Goal: Find specific page/section: Find specific page/section

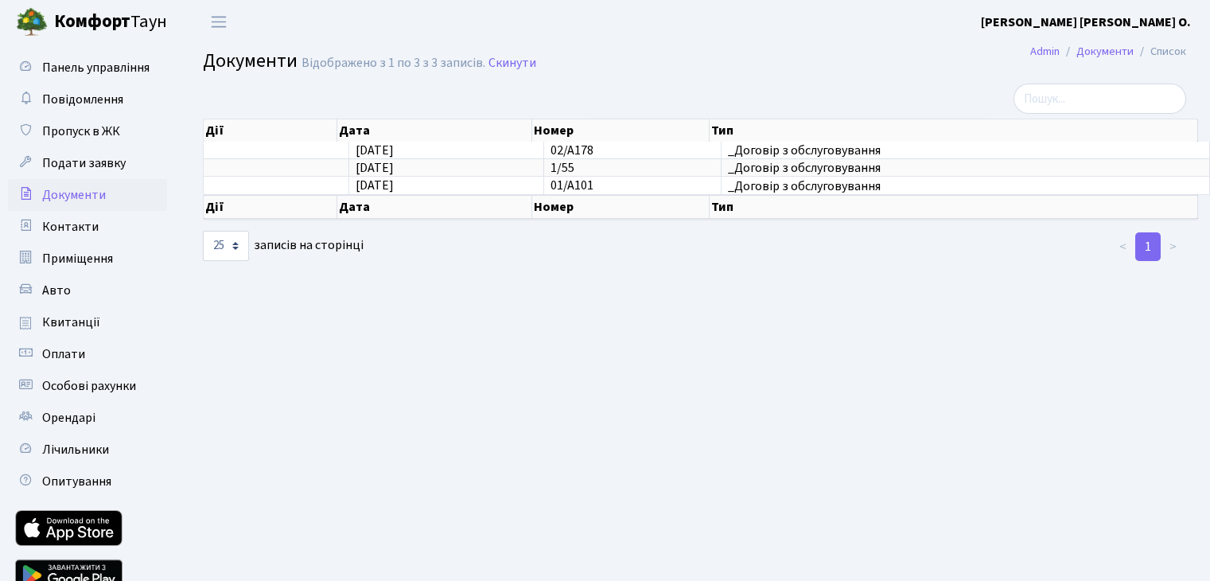
select select "25"
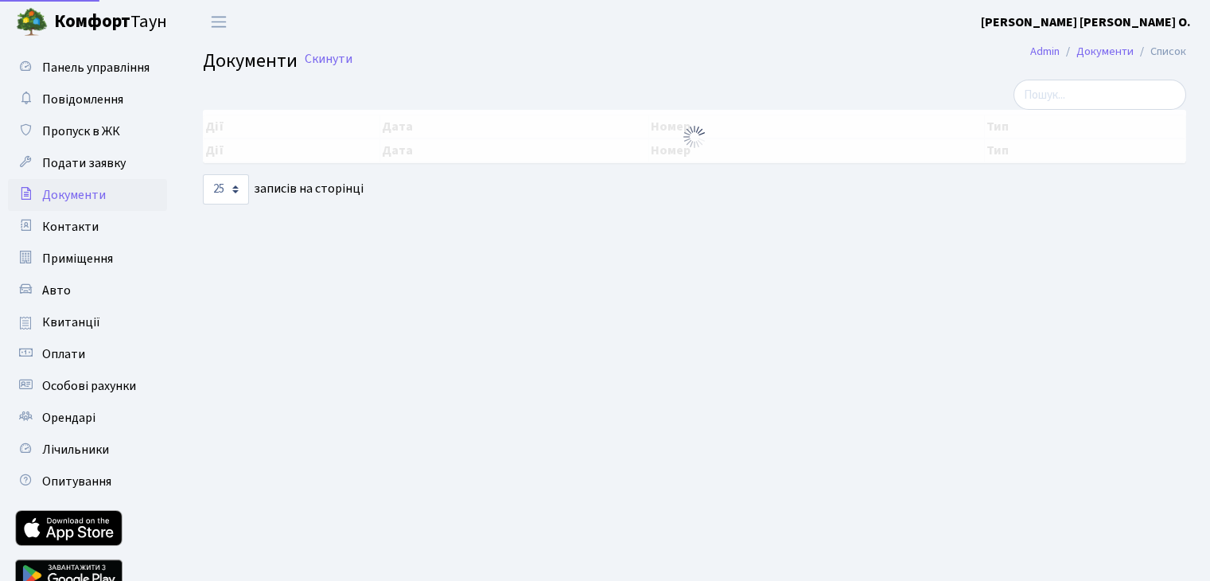
select select "25"
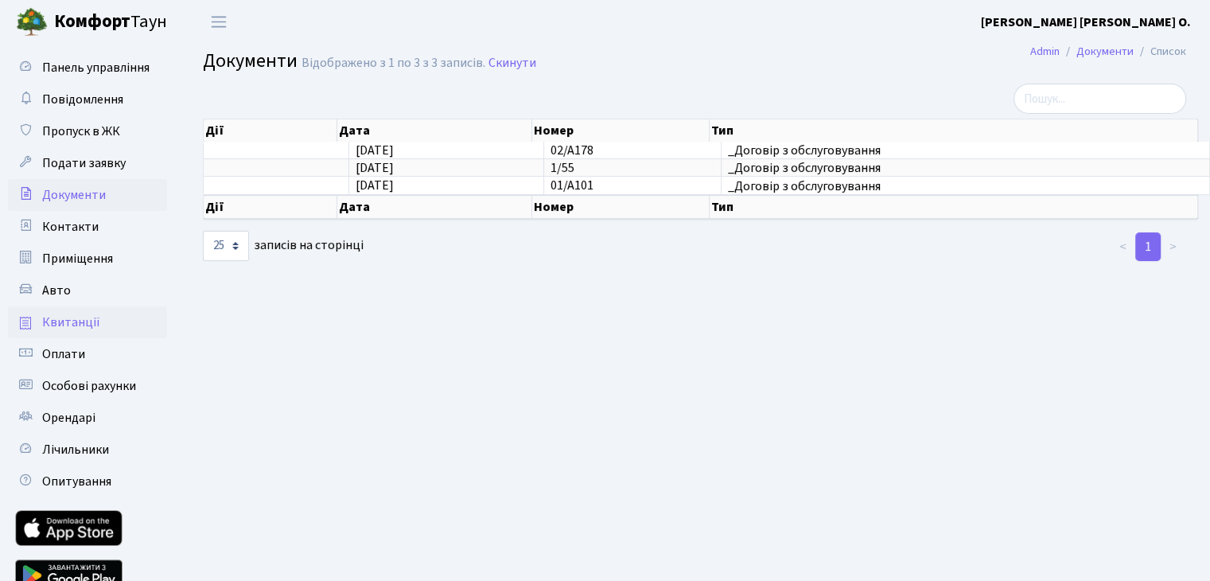
click at [92, 312] on link "Квитанції" at bounding box center [87, 322] width 159 height 32
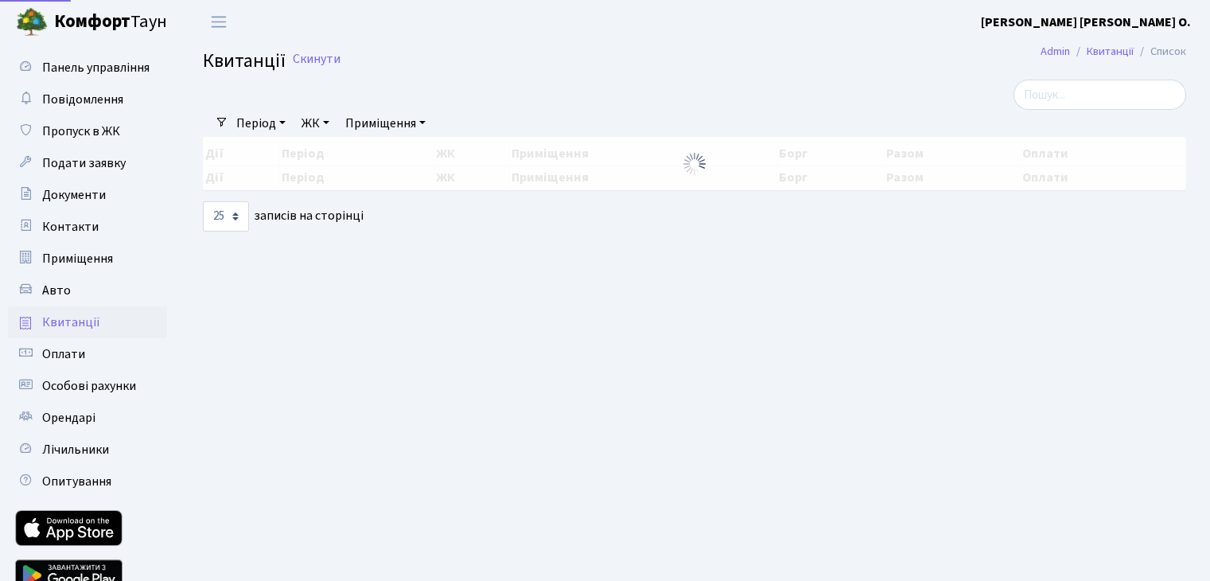
select select "25"
